Goal: Check status: Check status

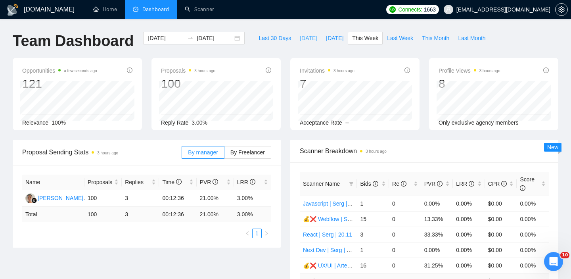
click at [302, 38] on span "[DATE]" at bounding box center [308, 38] width 17 height 9
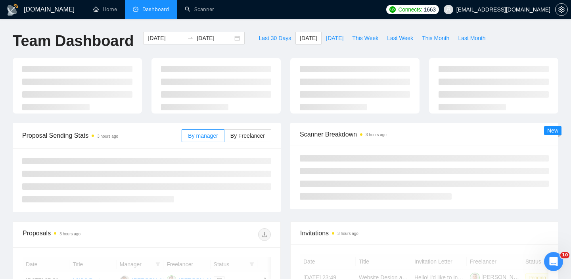
type input "2025-09-12"
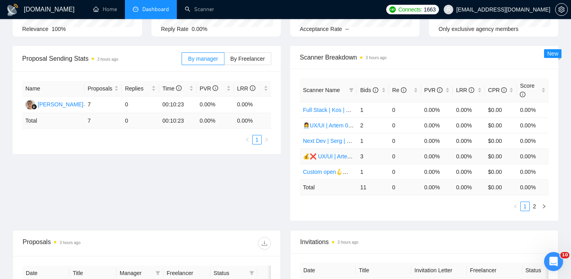
scroll to position [84, 0]
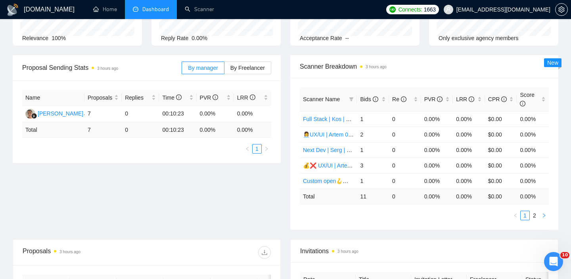
click at [544, 215] on icon "right" at bounding box center [544, 215] width 5 height 5
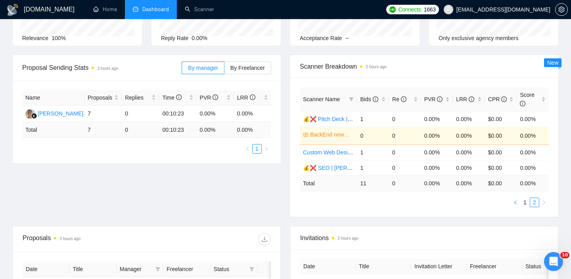
click at [517, 203] on icon "left" at bounding box center [515, 202] width 5 height 5
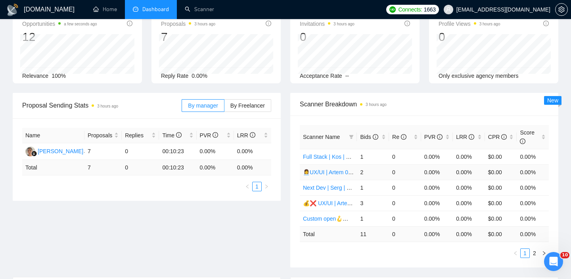
scroll to position [0, 0]
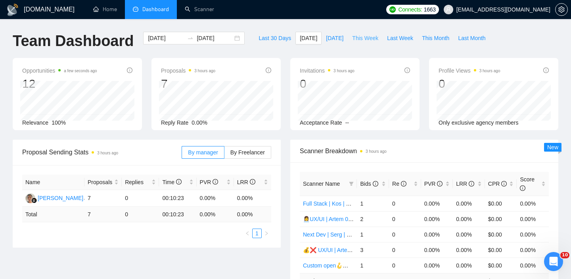
click at [359, 40] on span "This Week" at bounding box center [365, 38] width 26 height 9
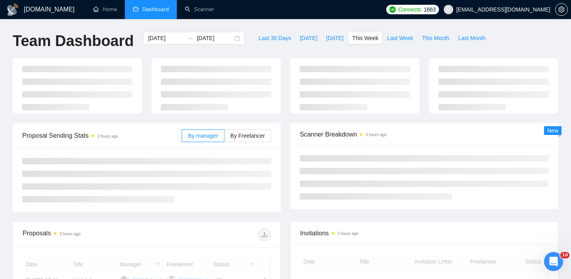
type input "[DATE]"
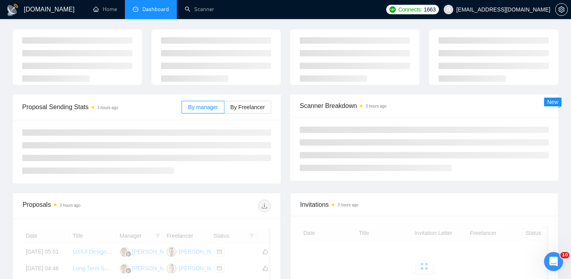
scroll to position [69, 0]
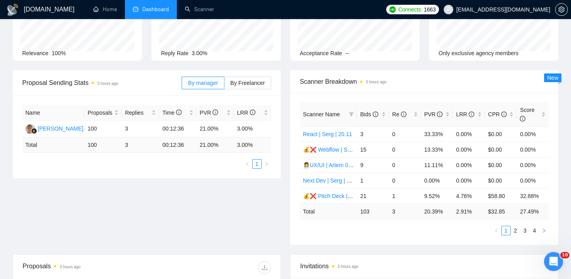
click at [545, 232] on icon "right" at bounding box center [544, 230] width 5 height 5
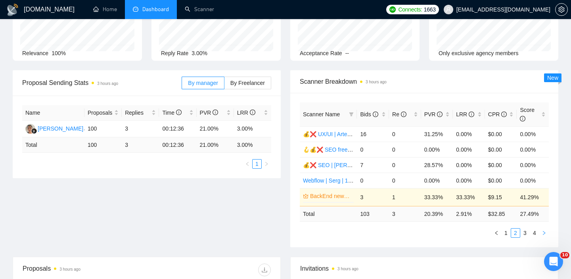
click at [545, 232] on icon "right" at bounding box center [544, 233] width 2 height 4
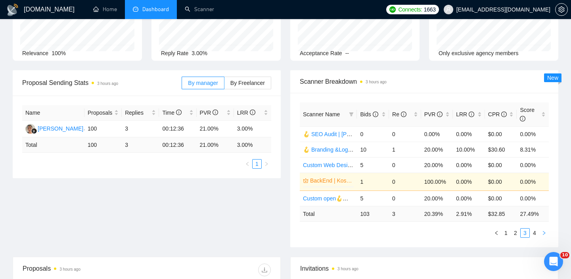
click at [545, 233] on icon "right" at bounding box center [544, 233] width 2 height 4
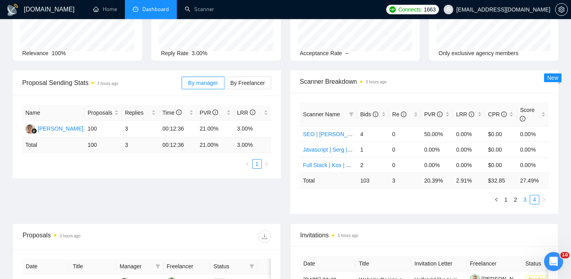
click at [522, 202] on link "3" at bounding box center [525, 199] width 9 height 9
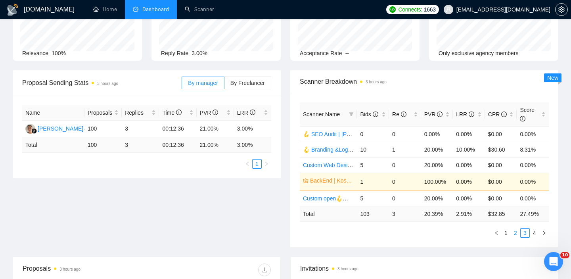
click at [516, 232] on link "2" at bounding box center [515, 232] width 9 height 9
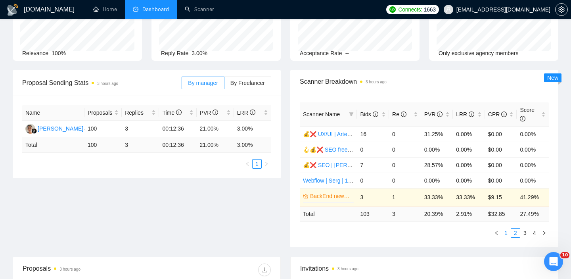
click at [504, 233] on link "1" at bounding box center [506, 232] width 9 height 9
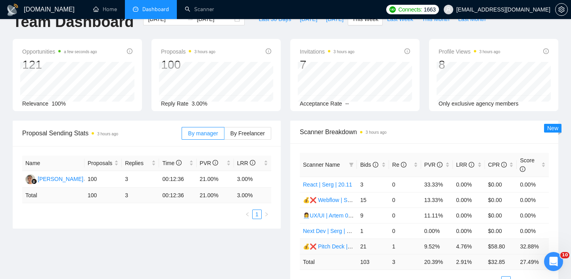
scroll to position [0, 0]
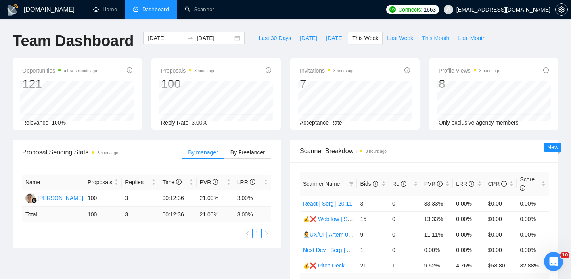
click at [433, 40] on span "This Month" at bounding box center [435, 38] width 27 height 9
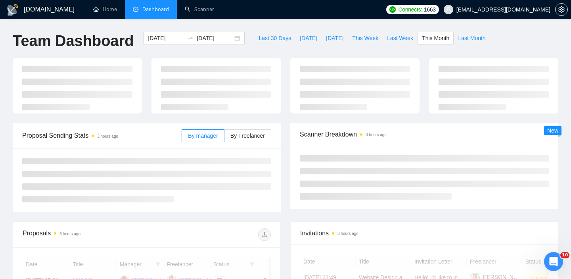
type input "2025-09-01"
type input "2025-09-30"
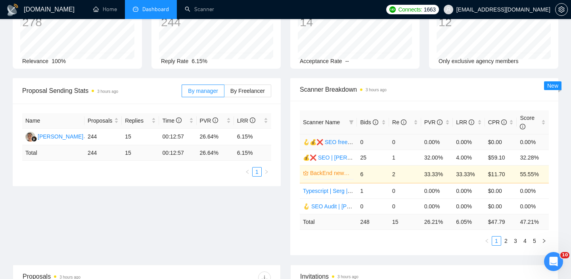
scroll to position [58, 0]
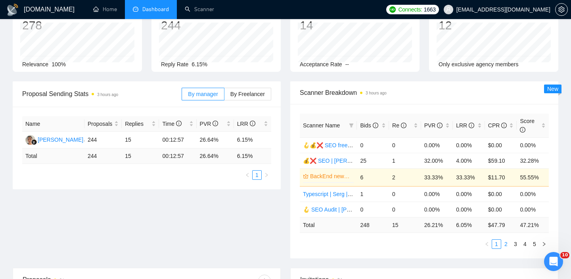
click at [504, 243] on link "2" at bounding box center [506, 243] width 9 height 9
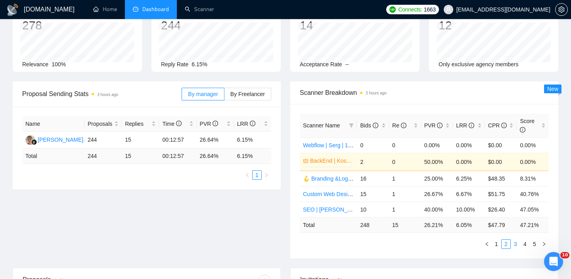
click at [516, 245] on link "3" at bounding box center [515, 243] width 9 height 9
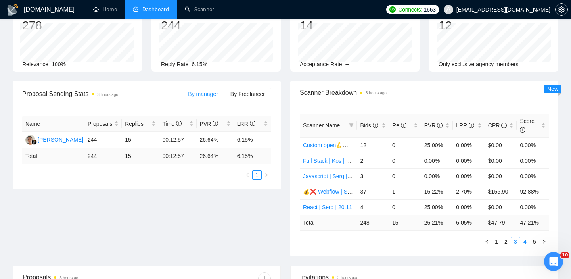
click at [526, 242] on link "4" at bounding box center [525, 241] width 9 height 9
click at [536, 243] on link "5" at bounding box center [534, 241] width 9 height 9
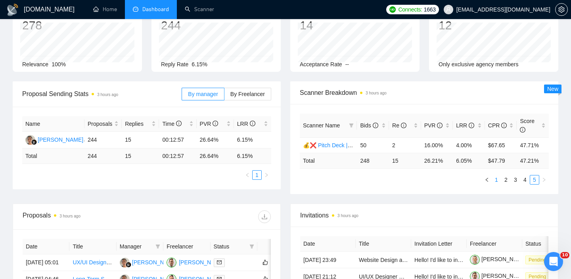
click at [497, 182] on link "1" at bounding box center [496, 179] width 9 height 9
